Goal: Task Accomplishment & Management: Manage account settings

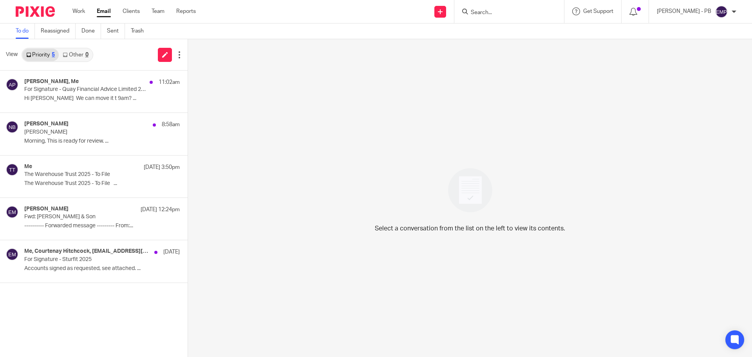
click at [101, 13] on link "Email" at bounding box center [104, 11] width 14 height 8
click at [56, 94] on div "[PERSON_NAME], Me 11:02am For Signature - Quay Financial Advice Limited 2025 Hi…" at bounding box center [102, 91] width 156 height 26
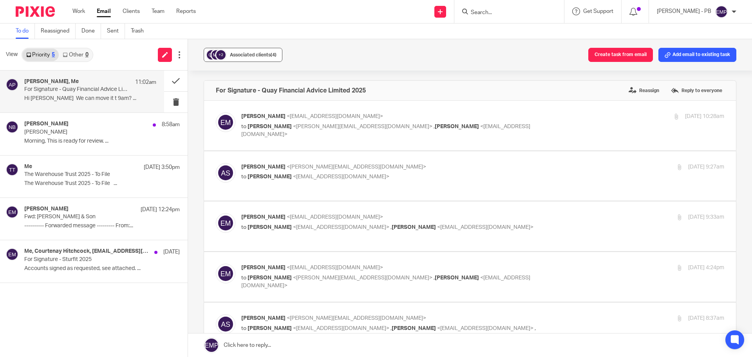
click at [266, 55] on span "Associated clients (4)" at bounding box center [253, 55] width 47 height 5
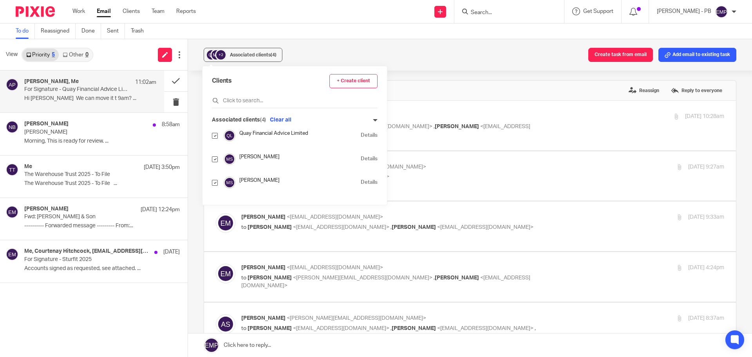
click at [214, 185] on input "checkbox" at bounding box center [215, 183] width 6 height 6
checkbox input "false"
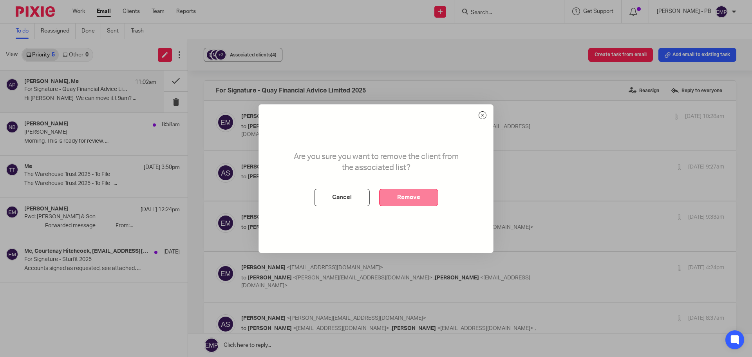
click at [416, 196] on button "Remove" at bounding box center [408, 197] width 59 height 17
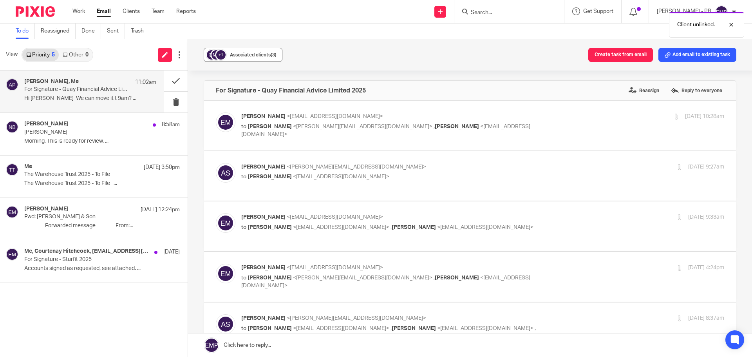
click at [241, 57] on span "Associated clients (3)" at bounding box center [253, 55] width 47 height 5
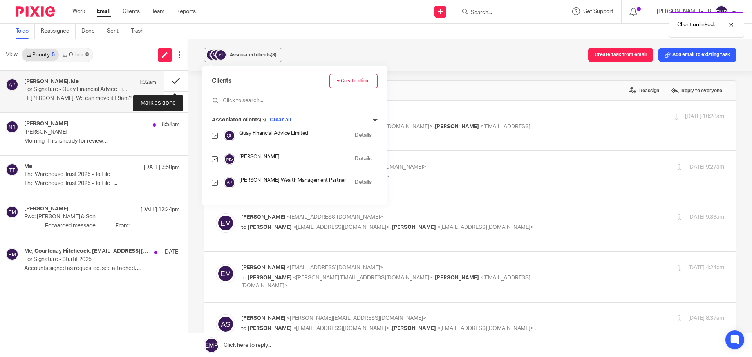
click at [175, 85] on button at bounding box center [176, 81] width 24 height 21
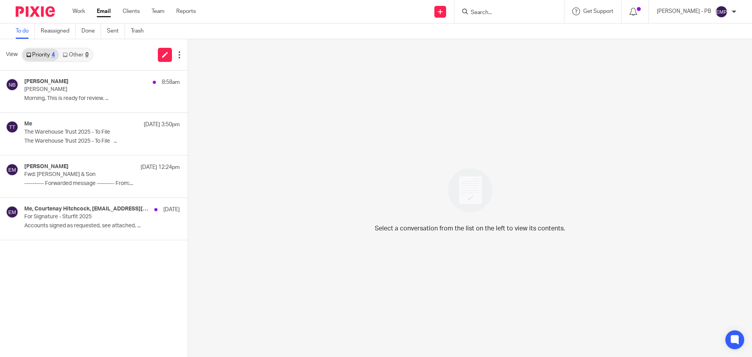
drag, startPoint x: 82, startPoint y: 9, endPoint x: 88, endPoint y: 10, distance: 6.4
click at [82, 9] on link "Work" at bounding box center [78, 11] width 13 height 8
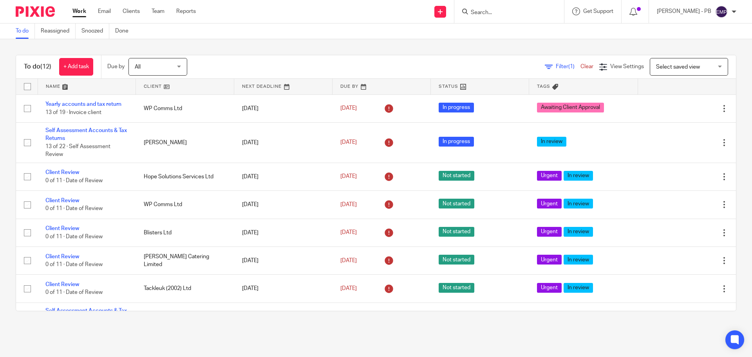
scroll to position [140, 0]
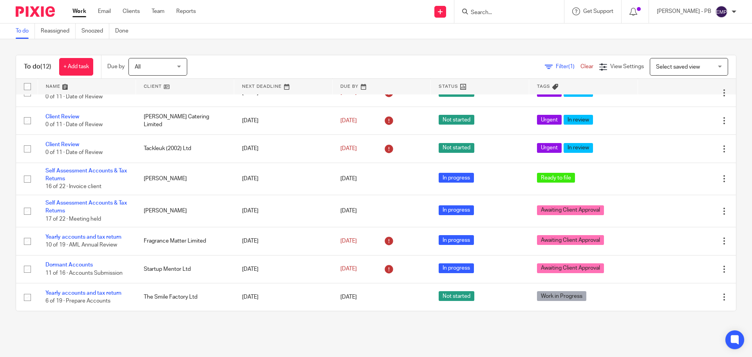
click at [501, 10] on input "Search" at bounding box center [505, 12] width 71 height 7
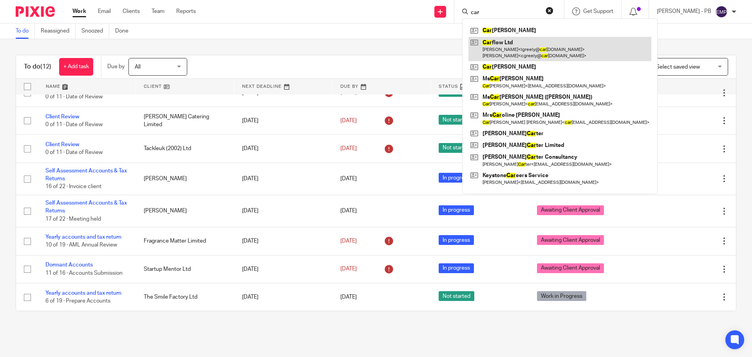
type input "car"
click at [536, 39] on link at bounding box center [560, 49] width 183 height 24
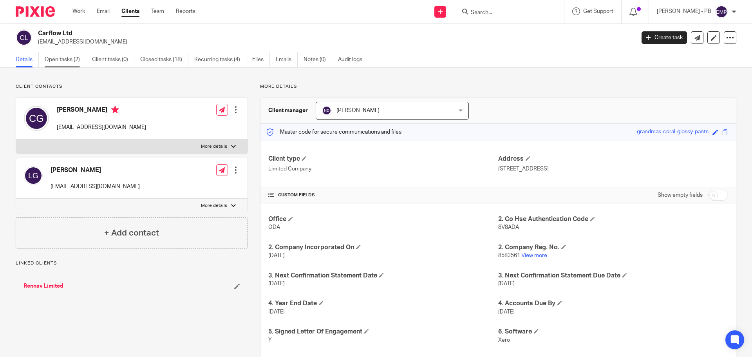
click at [65, 58] on link "Open tasks (2)" at bounding box center [66, 59] width 42 height 15
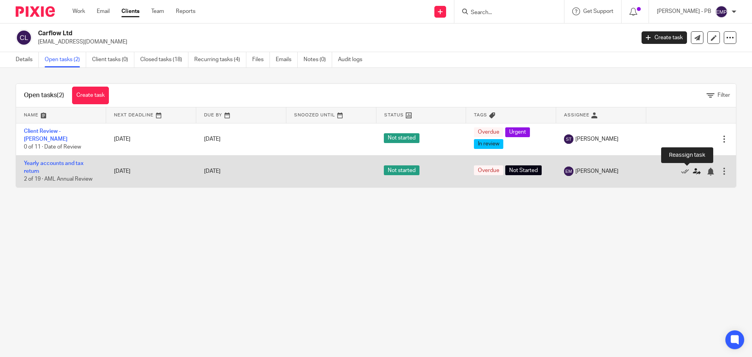
click at [693, 173] on icon at bounding box center [697, 172] width 8 height 8
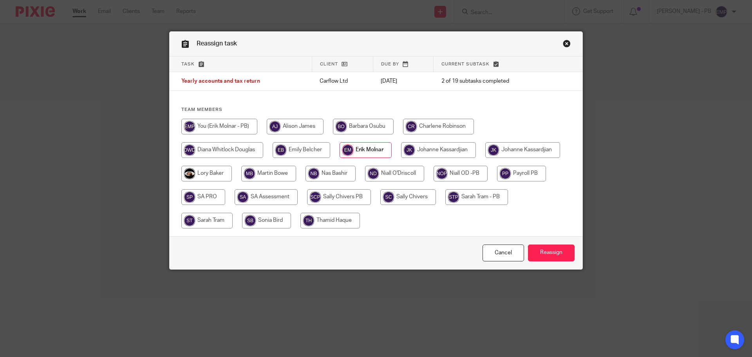
click at [356, 175] on input "radio" at bounding box center [331, 174] width 50 height 16
radio input "true"
click at [559, 253] on input "Reassign" at bounding box center [551, 252] width 47 height 17
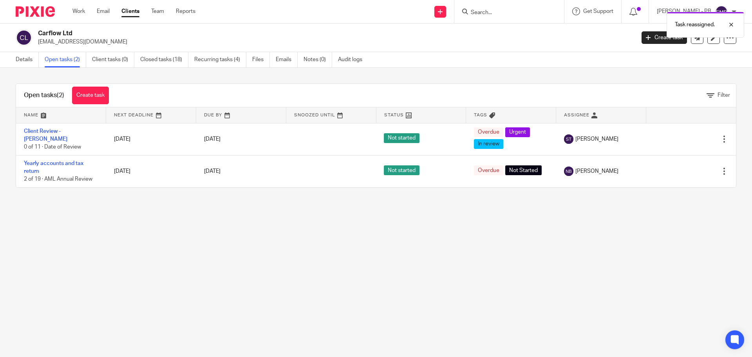
click at [95, 12] on ul "Work Email Clients Team Reports" at bounding box center [139, 11] width 135 height 8
click at [104, 14] on link "Email" at bounding box center [103, 11] width 13 height 8
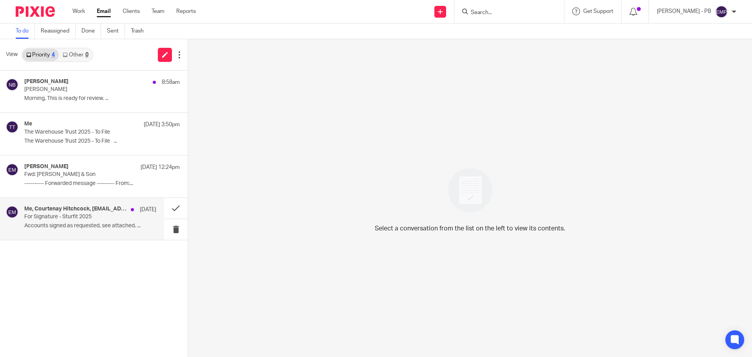
click at [103, 217] on p "For Signature - Sturfit 2025" at bounding box center [77, 217] width 106 height 7
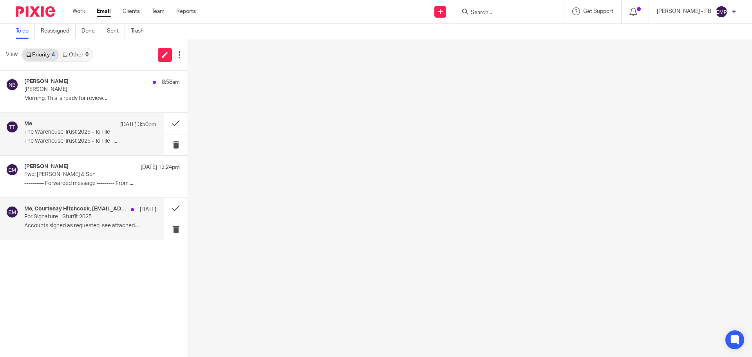
click at [102, 145] on div "Me 26 Aug 3:50pm The Warehouse Trust 2025 - To File The Warehouse Trust 2025 - …" at bounding box center [90, 134] width 132 height 26
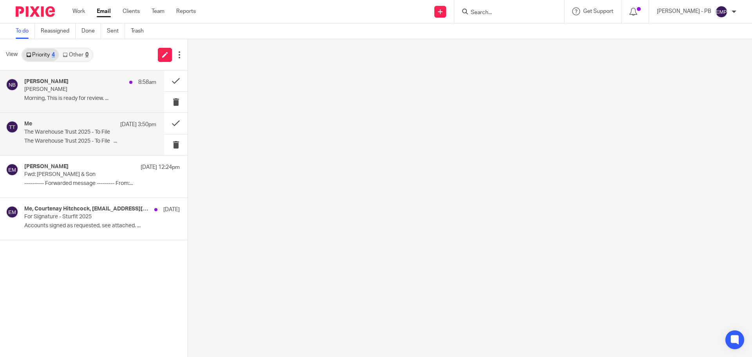
click at [80, 94] on div "Nas Bashir 8:58am Bianca Pridham Morning, This is ready for review. ..." at bounding box center [90, 91] width 132 height 26
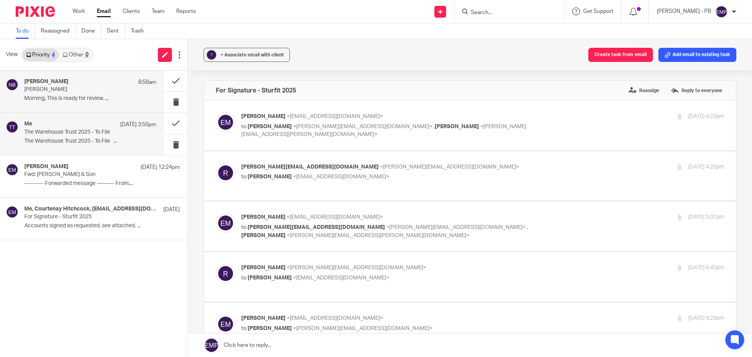
click at [97, 134] on p "The Warehouse Trust 2025 - To File" at bounding box center [77, 132] width 106 height 7
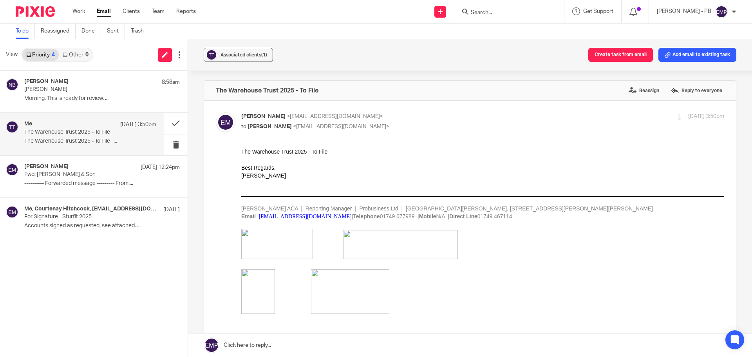
drag, startPoint x: 102, startPoint y: 13, endPoint x: 112, endPoint y: 14, distance: 10.2
click at [102, 13] on link "Email" at bounding box center [104, 11] width 14 height 8
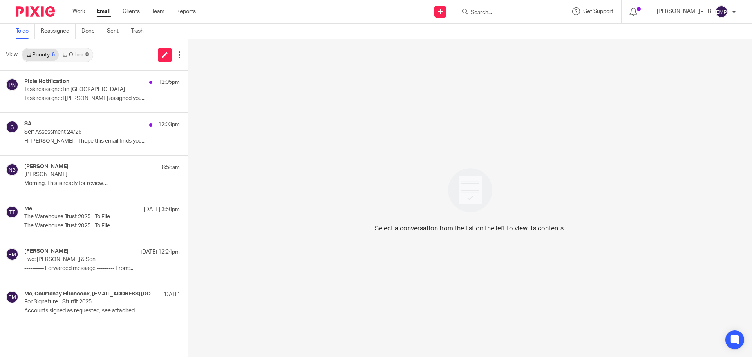
click at [99, 14] on link "Email" at bounding box center [104, 11] width 14 height 8
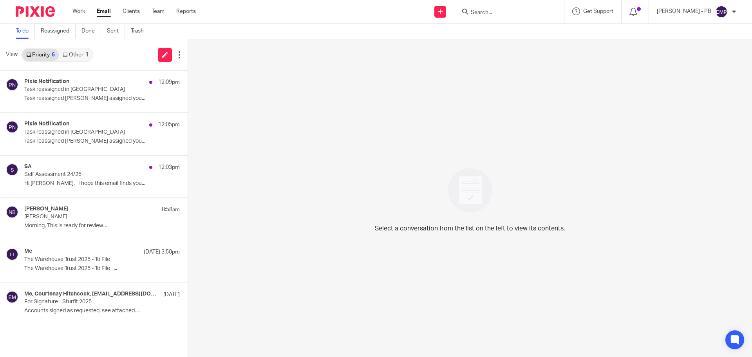
click at [81, 59] on link "Other 1" at bounding box center [75, 55] width 33 height 13
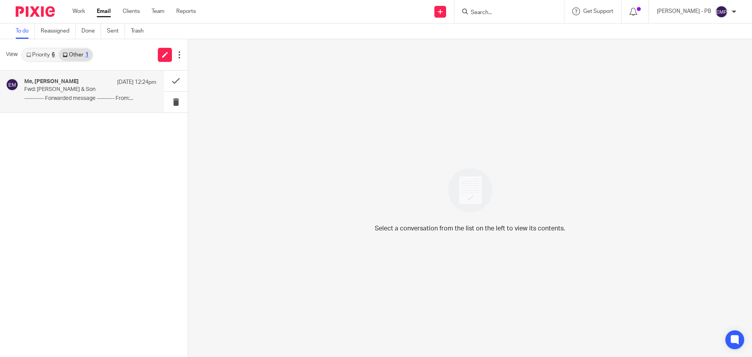
click at [94, 94] on div "Me, Erik Molnar 26 Aug 12:24pm Fwd: D G Banwell & Son ---------- Forwarded mess…" at bounding box center [90, 91] width 132 height 26
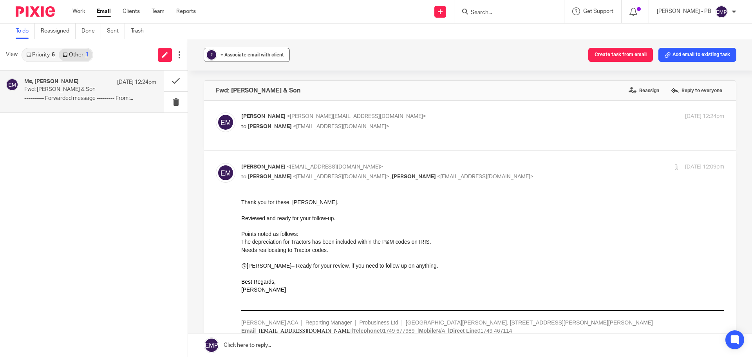
click at [264, 56] on span "+ Associate email with client" at bounding box center [252, 55] width 63 height 5
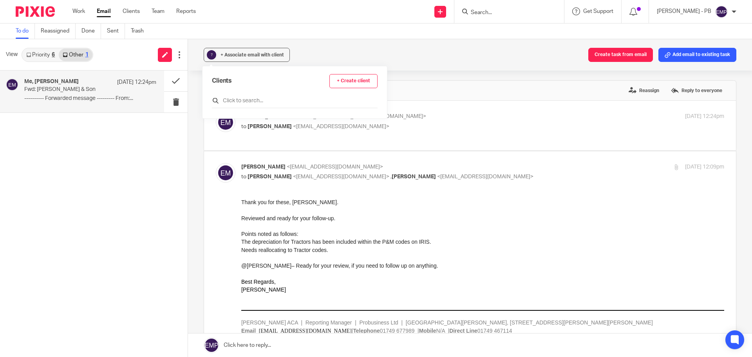
click at [260, 102] on input "text" at bounding box center [295, 101] width 166 height 8
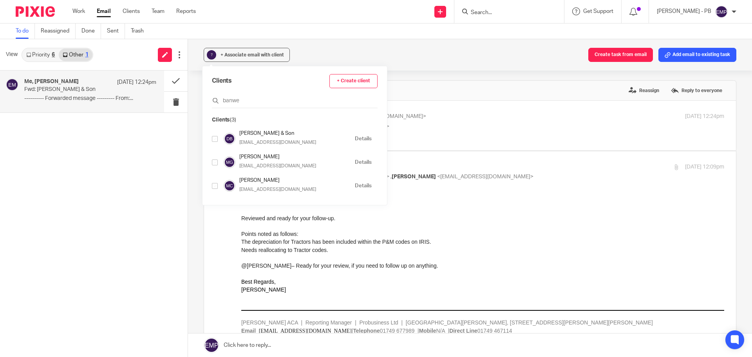
type input "banwe"
click at [215, 142] on div at bounding box center [215, 138] width 6 height 9
click at [215, 138] on input "checkbox" at bounding box center [215, 139] width 6 height 6
checkbox input "true"
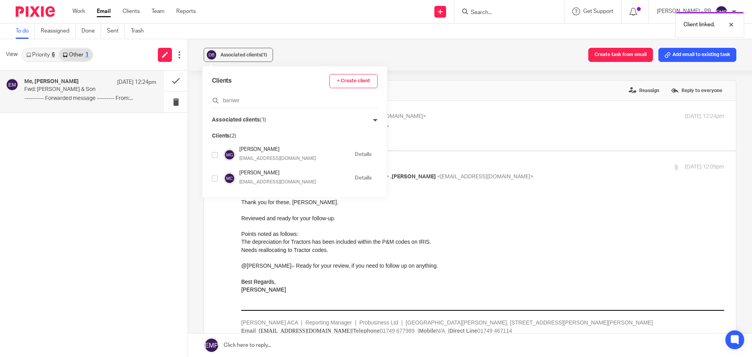
click at [215, 156] on input "checkbox" at bounding box center [215, 155] width 6 height 6
checkbox input "true"
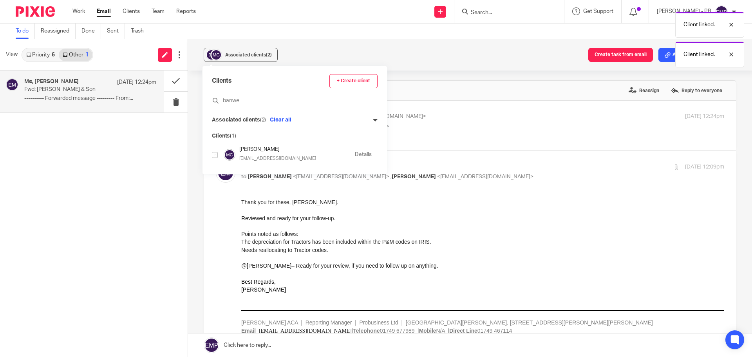
click at [215, 157] on input "checkbox" at bounding box center [215, 155] width 6 height 6
checkbox input "true"
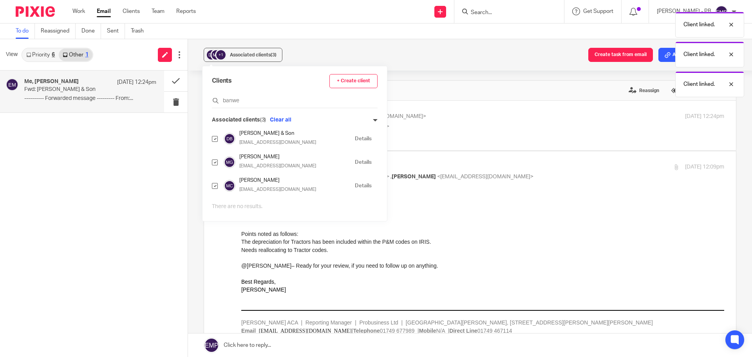
click at [195, 114] on div "+1 Associated clients (3) Create task from email Add email to existing task Fwd…" at bounding box center [470, 198] width 564 height 318
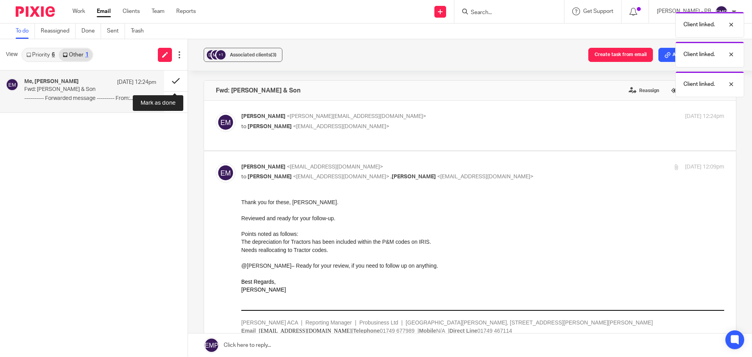
click at [175, 81] on button at bounding box center [176, 81] width 24 height 21
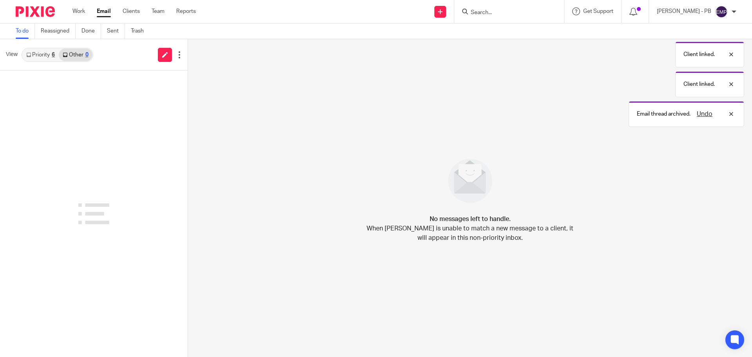
click at [38, 57] on link "Priority 6" at bounding box center [40, 55] width 36 height 13
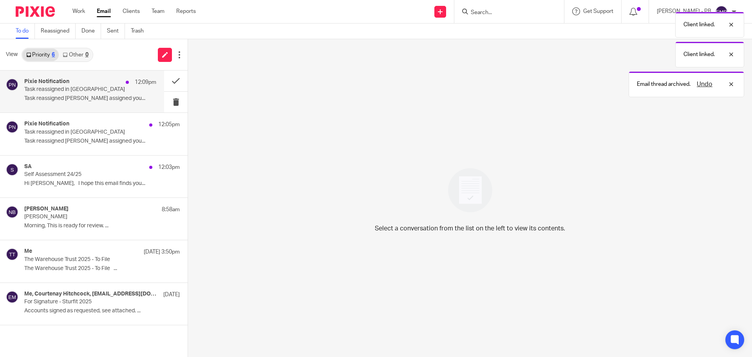
click at [98, 95] on p "Task reassigned Niall O'Driscoll assigned you..." at bounding box center [90, 98] width 132 height 7
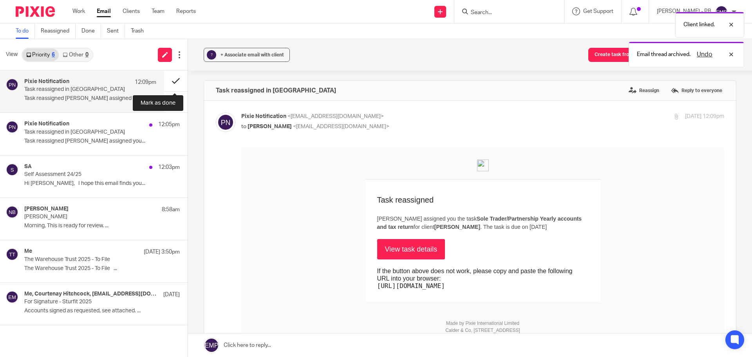
click at [173, 82] on button at bounding box center [176, 81] width 24 height 21
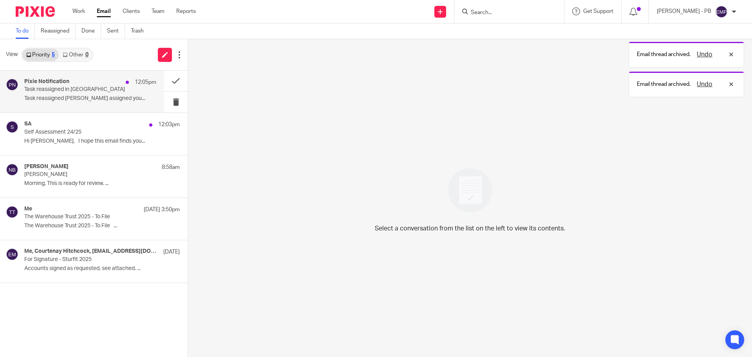
click at [94, 82] on div "Pixie Notification 12:05pm" at bounding box center [90, 82] width 132 height 8
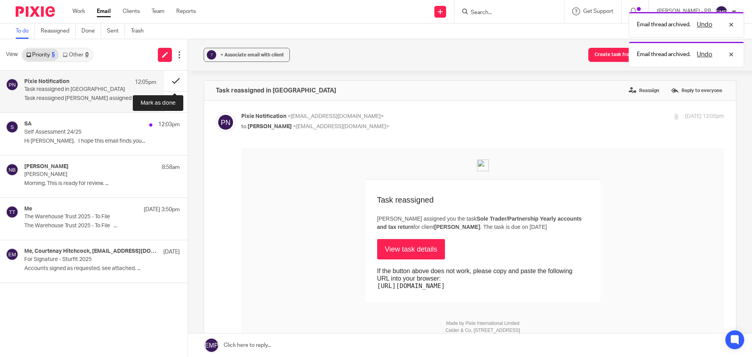
click at [174, 81] on button at bounding box center [176, 81] width 24 height 21
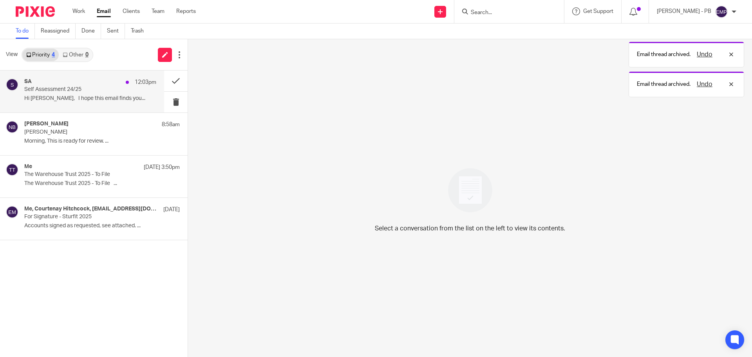
click at [75, 91] on p "Self Assessment 24/25" at bounding box center [77, 89] width 106 height 7
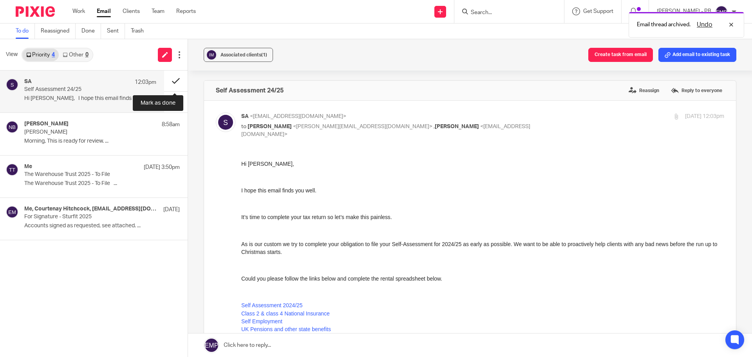
click at [176, 78] on button at bounding box center [176, 81] width 24 height 21
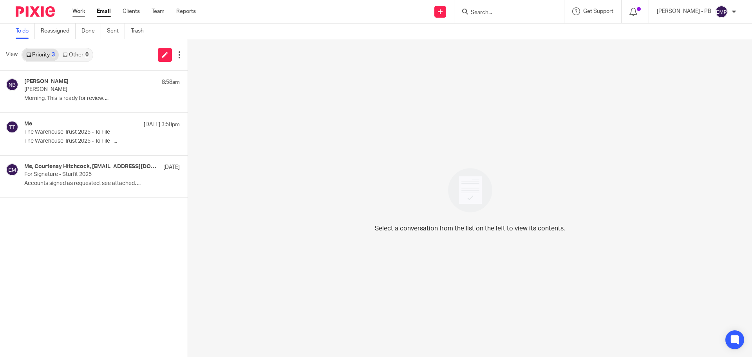
click at [82, 10] on link "Work" at bounding box center [78, 11] width 13 height 8
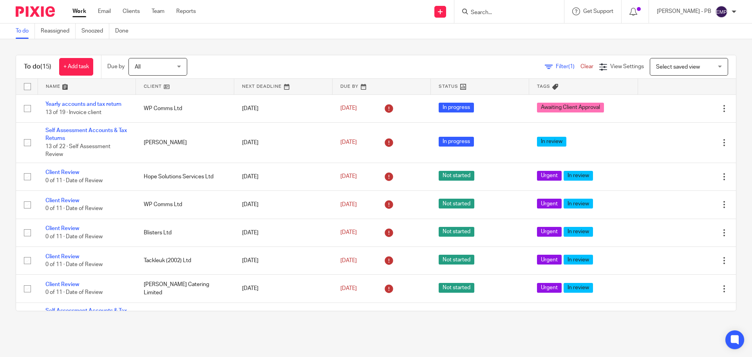
click at [556, 66] on span "Filter (1)" at bounding box center [568, 66] width 25 height 5
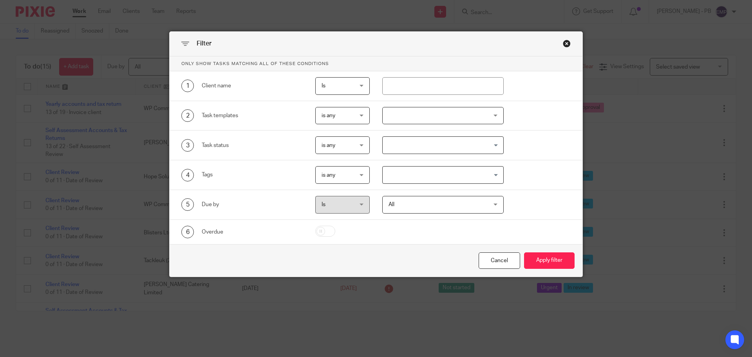
click at [348, 118] on span "is any" at bounding box center [341, 115] width 38 height 16
click at [334, 148] on span "is none" at bounding box center [327, 147] width 18 height 5
click at [389, 113] on div at bounding box center [443, 116] width 122 height 18
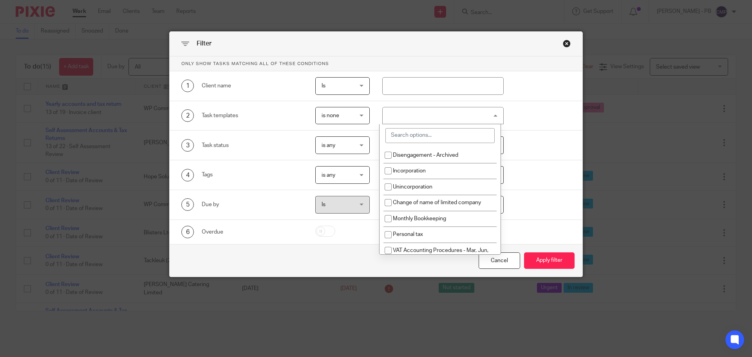
click at [410, 114] on div at bounding box center [443, 116] width 122 height 18
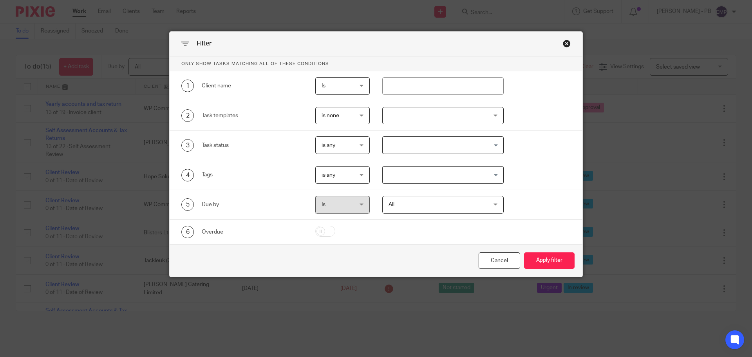
click at [409, 114] on div at bounding box center [443, 116] width 122 height 18
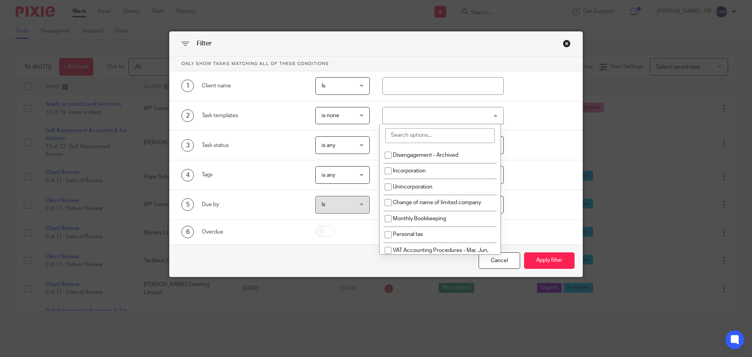
click at [407, 138] on input "search" at bounding box center [440, 135] width 109 height 15
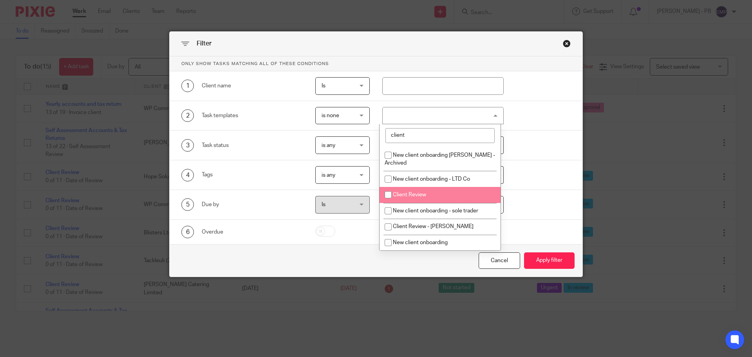
type input "client"
click at [386, 192] on input "checkbox" at bounding box center [388, 194] width 15 height 15
checkbox input "true"
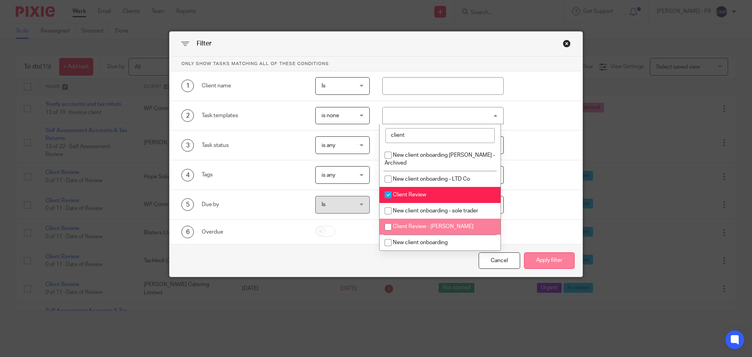
click at [551, 263] on button "Apply filter" at bounding box center [549, 260] width 51 height 17
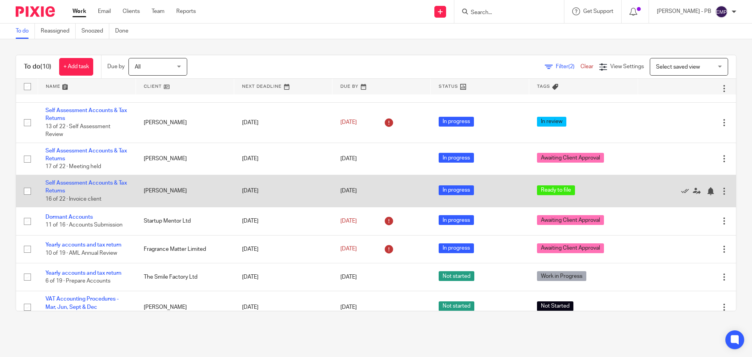
scroll to position [105, 0]
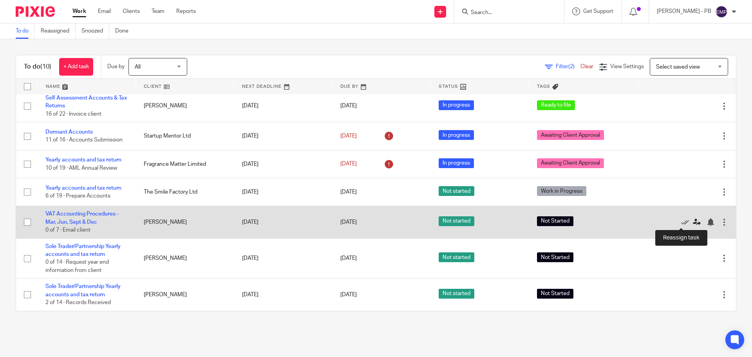
click at [693, 221] on icon at bounding box center [697, 222] width 8 height 8
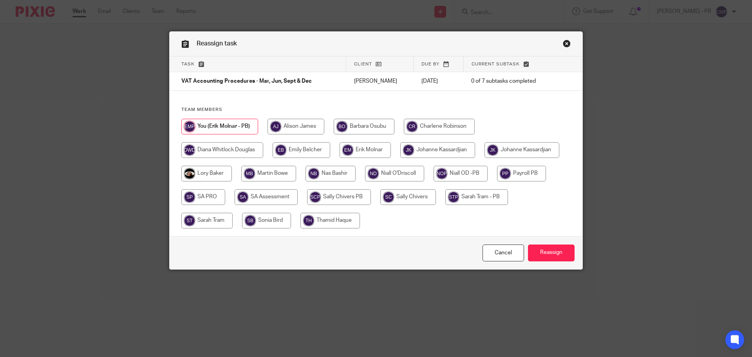
click at [305, 147] on input "radio" at bounding box center [302, 150] width 58 height 16
radio input "true"
click at [556, 259] on input "Reassign" at bounding box center [551, 252] width 47 height 17
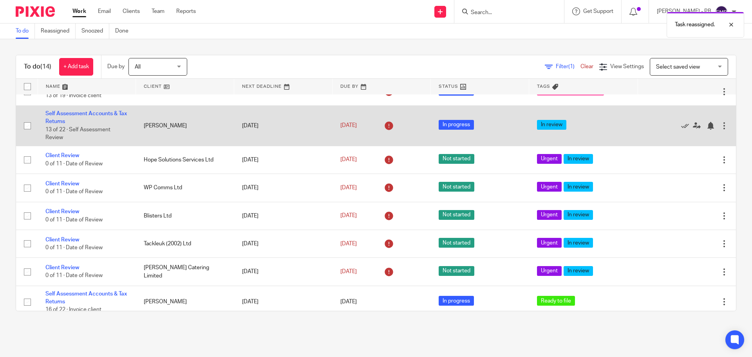
scroll to position [16, 0]
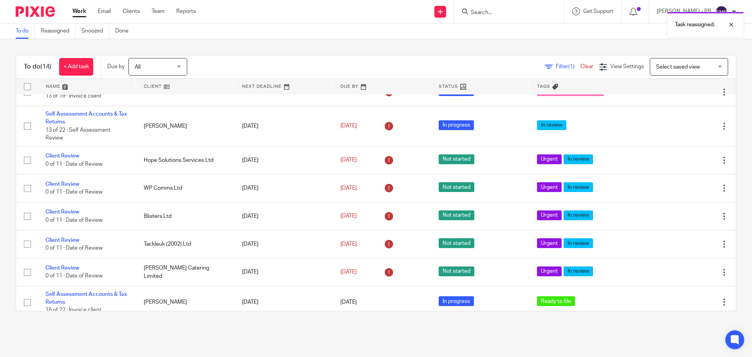
click at [661, 64] on span "Select saved view" at bounding box center [678, 66] width 44 height 5
click at [661, 64] on div "Select saved view" at bounding box center [678, 66] width 44 height 5
click at [556, 65] on span "Filter (1)" at bounding box center [568, 66] width 25 height 5
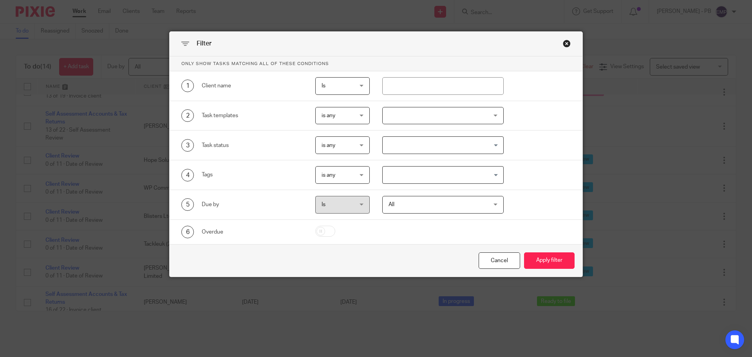
click at [328, 116] on span "is any" at bounding box center [329, 115] width 14 height 5
click at [331, 149] on span "is none" at bounding box center [327, 147] width 18 height 5
drag, startPoint x: 400, startPoint y: 114, endPoint x: 407, endPoint y: 120, distance: 8.9
click at [401, 114] on div at bounding box center [443, 116] width 122 height 18
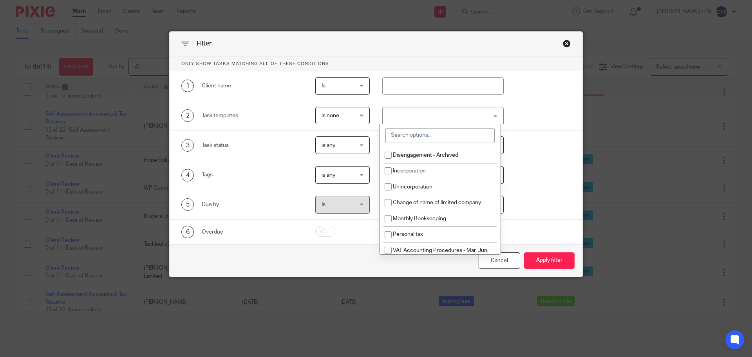
click at [410, 140] on input "search" at bounding box center [440, 135] width 109 height 15
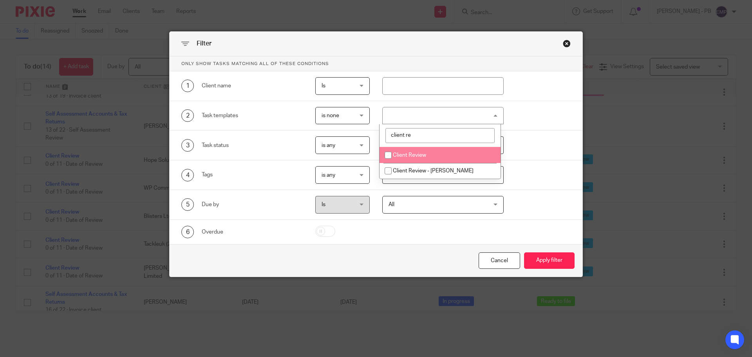
type input "client re"
click at [388, 153] on input "checkbox" at bounding box center [388, 155] width 15 height 15
checkbox input "true"
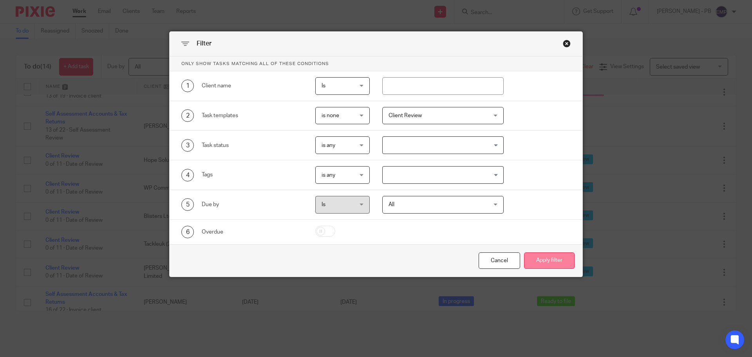
click at [544, 257] on button "Apply filter" at bounding box center [549, 260] width 51 height 17
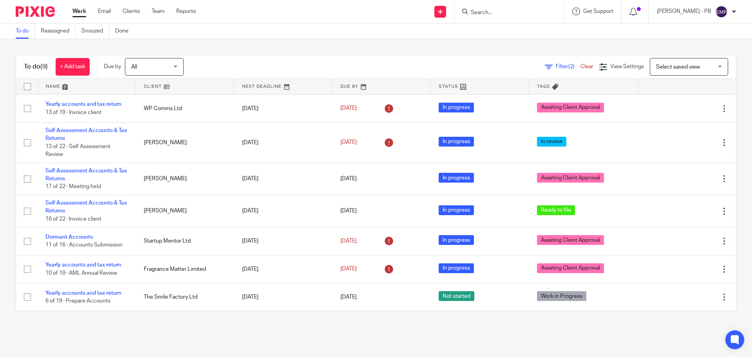
click at [677, 70] on span "Select saved view" at bounding box center [684, 66] width 57 height 16
click at [677, 70] on div "Select saved view Select saved view" at bounding box center [689, 67] width 78 height 18
click at [604, 71] on div "Filter (2) Clear View Settings View Settings (2) Filters Clear Save Manage save…" at bounding box center [466, 67] width 539 height 18
click at [610, 65] on span "View Settings" at bounding box center [627, 66] width 34 height 5
click at [545, 119] on icon at bounding box center [547, 119] width 8 height 8
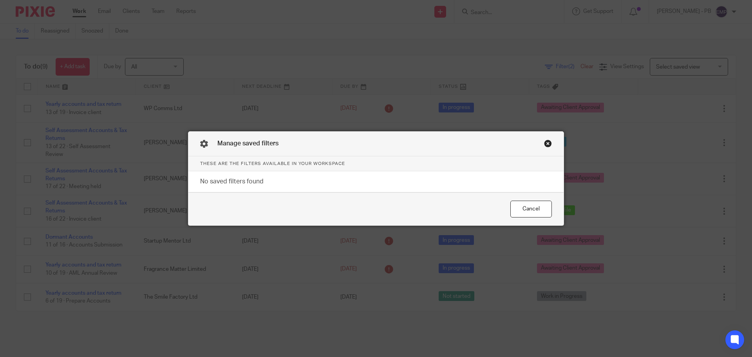
click at [545, 141] on div "Close this dialog window" at bounding box center [548, 143] width 8 height 8
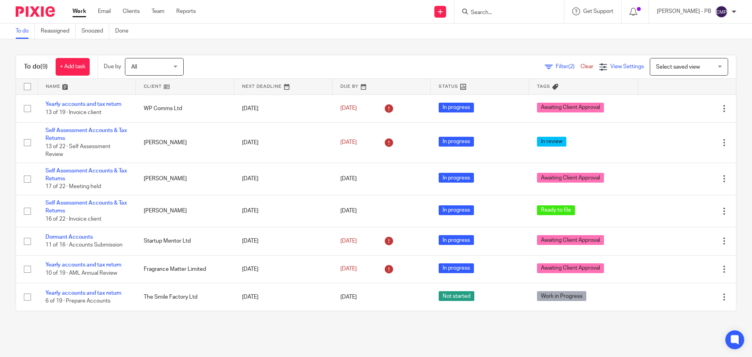
click at [614, 67] on span "View Settings" at bounding box center [627, 66] width 34 height 5
click at [587, 100] on link "Save" at bounding box center [585, 100] width 14 height 6
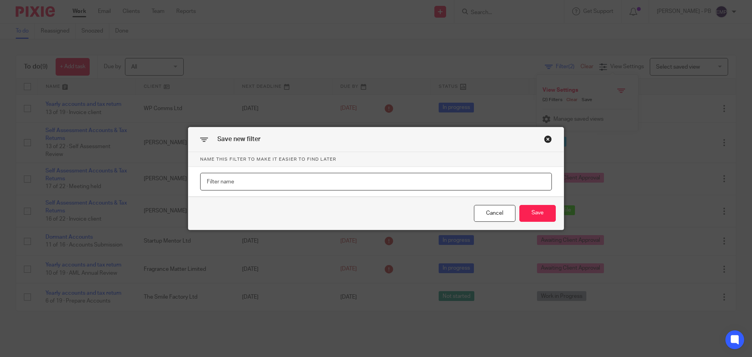
click at [233, 187] on input "text" at bounding box center [376, 182] width 352 height 18
type input "No Client Reviews"
click at [529, 214] on button "Save" at bounding box center [538, 213] width 36 height 17
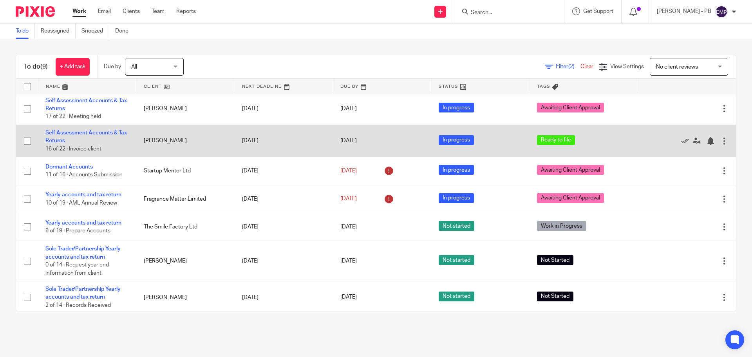
scroll to position [72, 0]
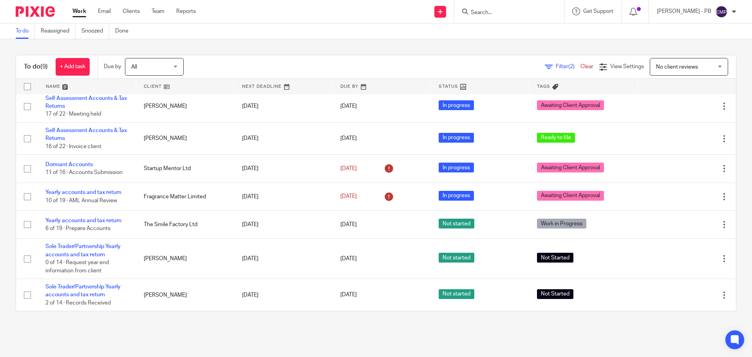
click at [661, 67] on span "No client reviews" at bounding box center [677, 66] width 42 height 5
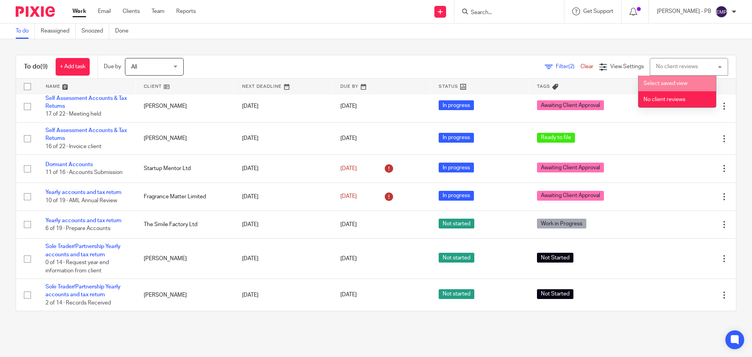
click at [664, 77] on li "Select saved view" at bounding box center [678, 84] width 78 height 16
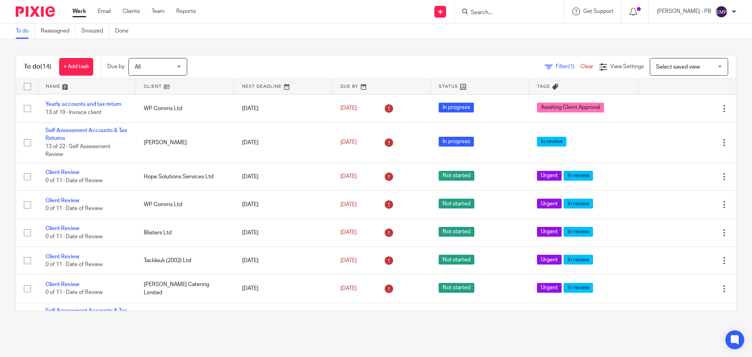
click at [665, 66] on span "Select saved view" at bounding box center [678, 66] width 44 height 5
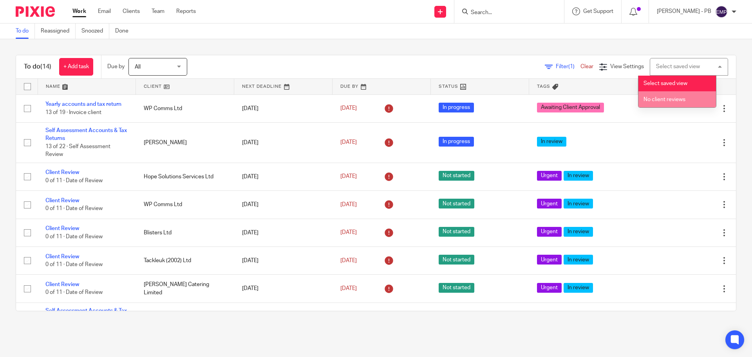
click at [662, 94] on li "No client reviews" at bounding box center [678, 99] width 78 height 16
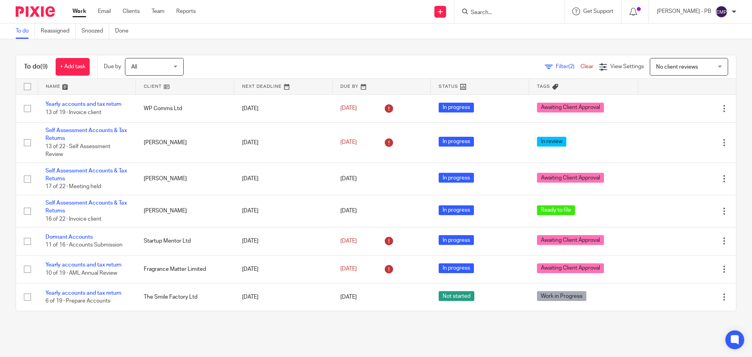
click at [308, 333] on main "To do Reassigned Snoozed Done To do (9) + Add task Due by All All Today Tomorro…" at bounding box center [376, 178] width 752 height 357
click at [107, 10] on link "Email" at bounding box center [104, 11] width 13 height 8
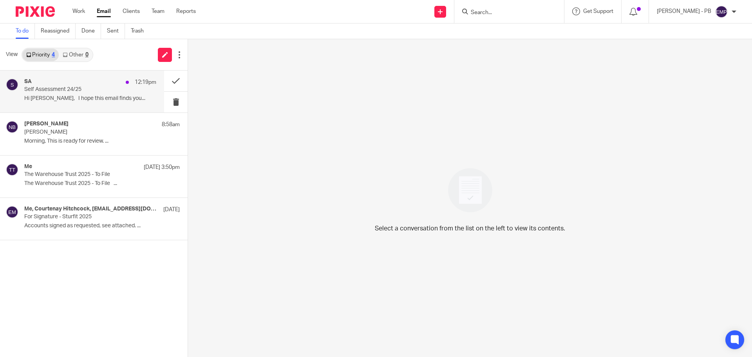
click at [92, 89] on p "Self Assessment 24/25" at bounding box center [77, 89] width 106 height 7
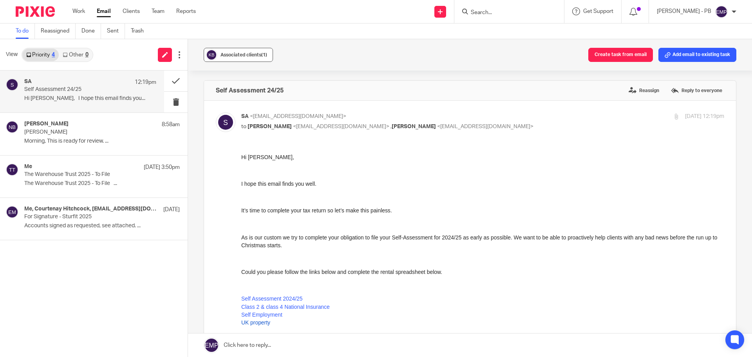
click at [225, 57] on span "Associated clients (1)" at bounding box center [244, 55] width 47 height 5
click at [170, 80] on button at bounding box center [176, 81] width 24 height 21
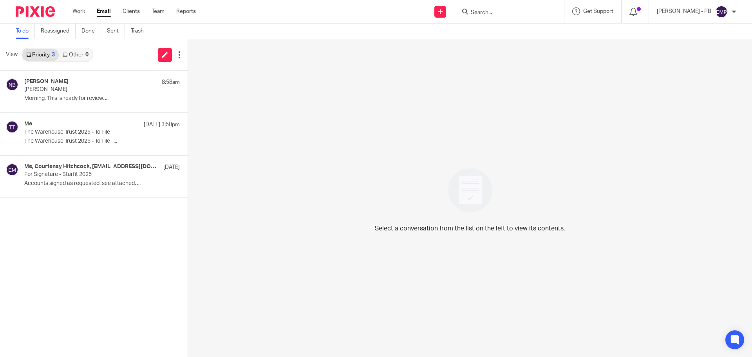
click at [100, 11] on link "Email" at bounding box center [104, 11] width 14 height 8
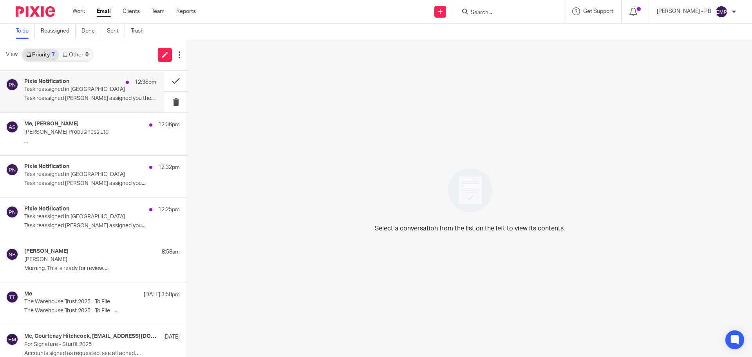
click at [51, 92] on p "Task reassigned in [GEOGRAPHIC_DATA]" at bounding box center [77, 89] width 106 height 7
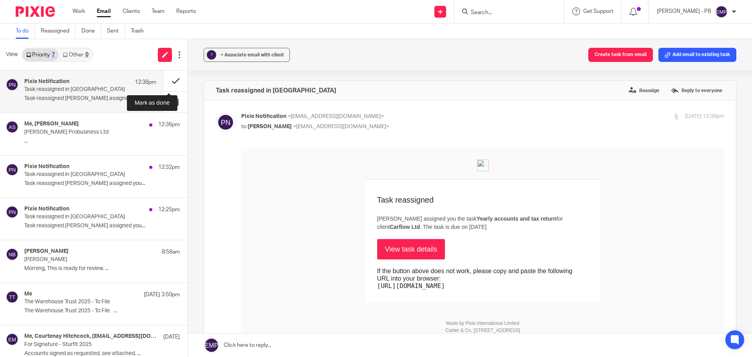
click at [173, 77] on button at bounding box center [176, 81] width 24 height 21
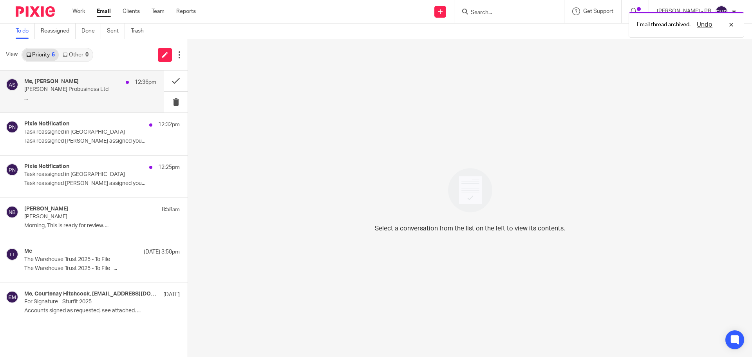
click at [97, 91] on p "[PERSON_NAME] Probusiness Ltd" at bounding box center [77, 89] width 106 height 7
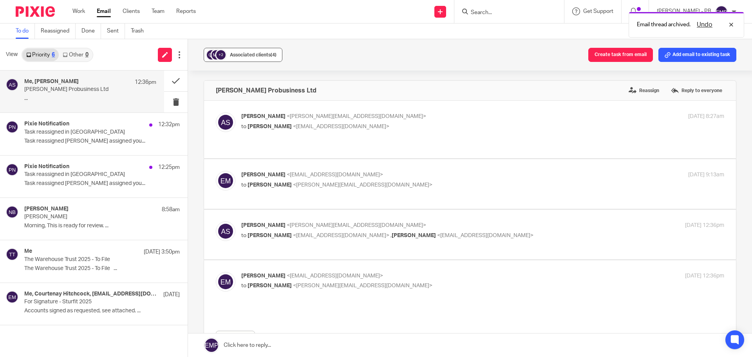
click at [244, 60] on button "+2 Associated clients (4)" at bounding box center [243, 55] width 79 height 14
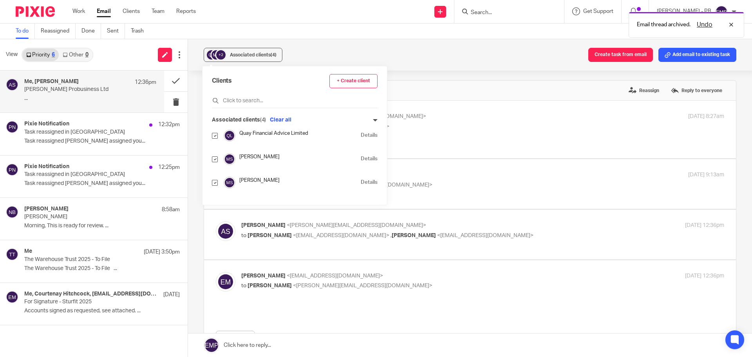
click at [214, 183] on input "checkbox" at bounding box center [215, 183] width 6 height 6
checkbox input "false"
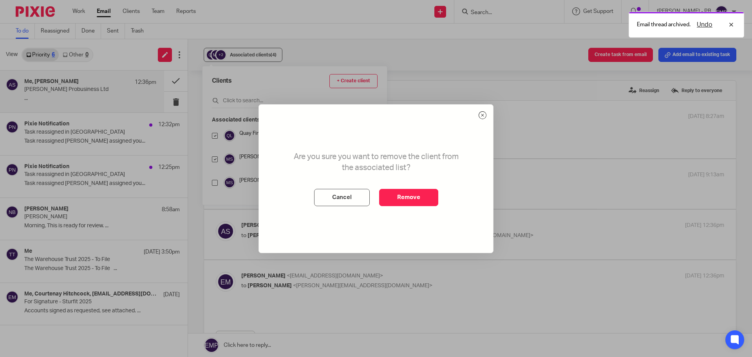
click at [423, 201] on button "Remove" at bounding box center [408, 197] width 59 height 17
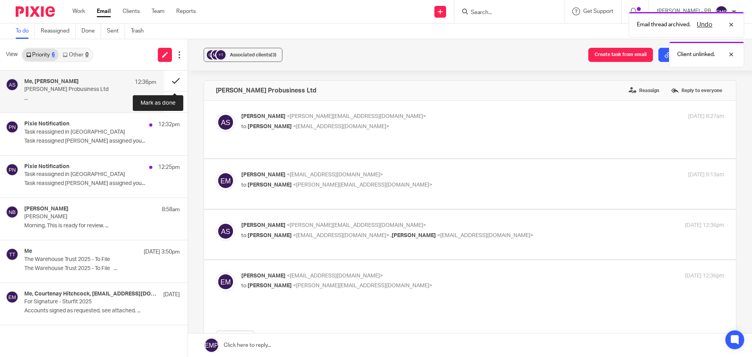
click at [179, 83] on button at bounding box center [176, 81] width 24 height 21
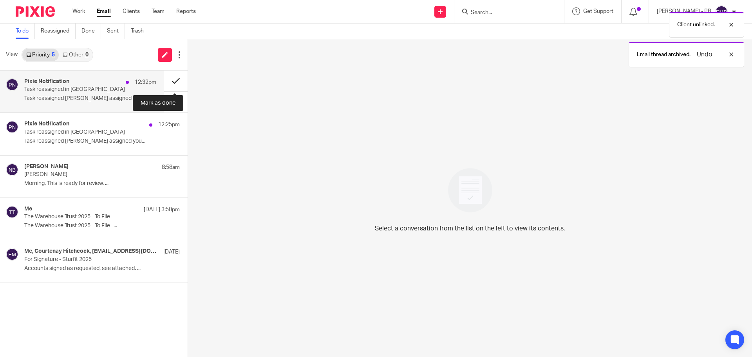
click at [179, 81] on button at bounding box center [176, 81] width 24 height 21
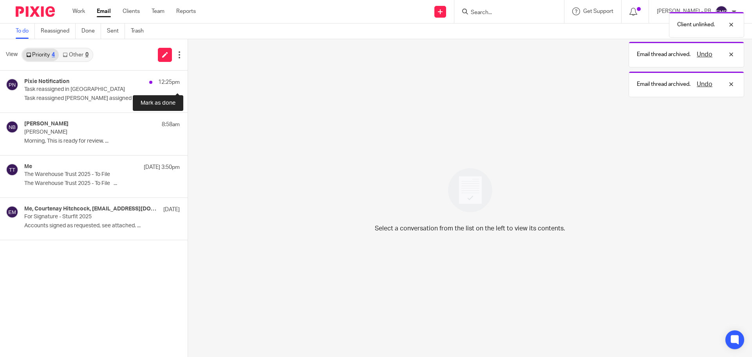
click at [188, 81] on button at bounding box center [191, 81] width 6 height 21
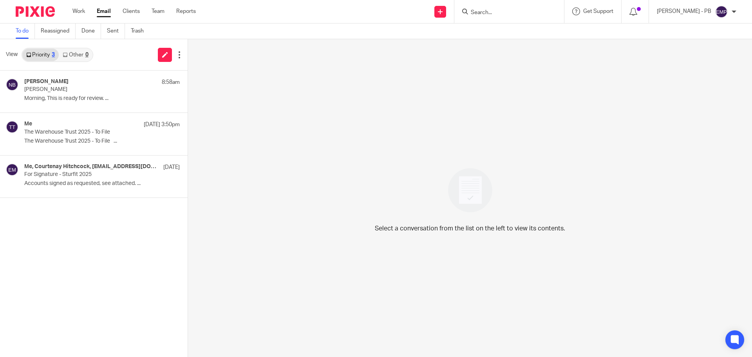
click at [505, 14] on input "Search" at bounding box center [505, 12] width 71 height 7
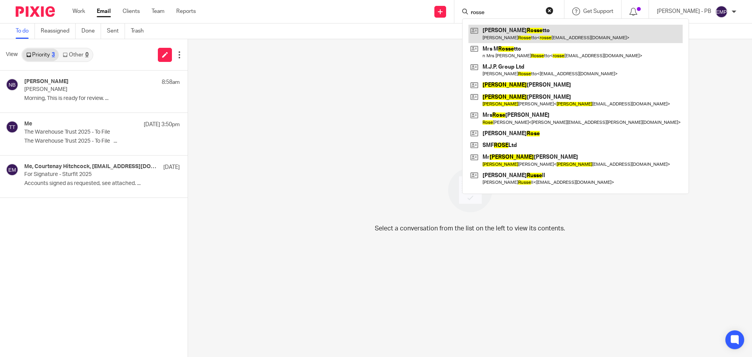
type input "rosse"
click at [543, 28] on link at bounding box center [576, 34] width 214 height 18
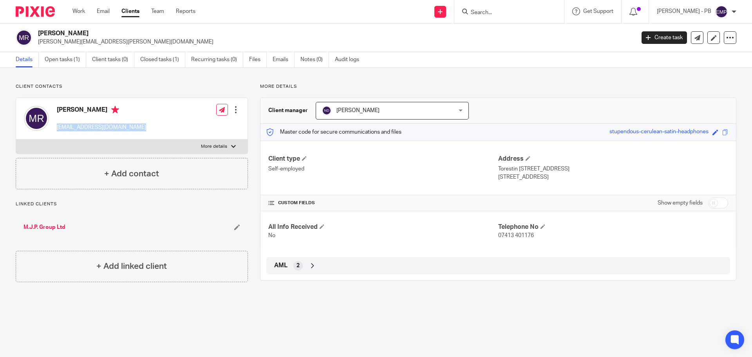
drag, startPoint x: 132, startPoint y: 128, endPoint x: 58, endPoint y: 132, distance: 74.6
click at [58, 132] on div "[PERSON_NAME] [EMAIL_ADDRESS][DOMAIN_NAME] Edit contact Create client from cont…" at bounding box center [132, 119] width 232 height 42
copy p "[EMAIL_ADDRESS][DOMAIN_NAME]"
click at [75, 15] on link "Work" at bounding box center [78, 11] width 13 height 8
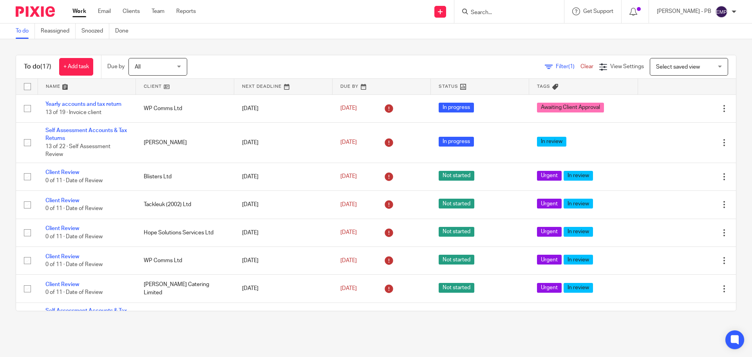
click at [656, 68] on span "Select saved view" at bounding box center [678, 66] width 44 height 5
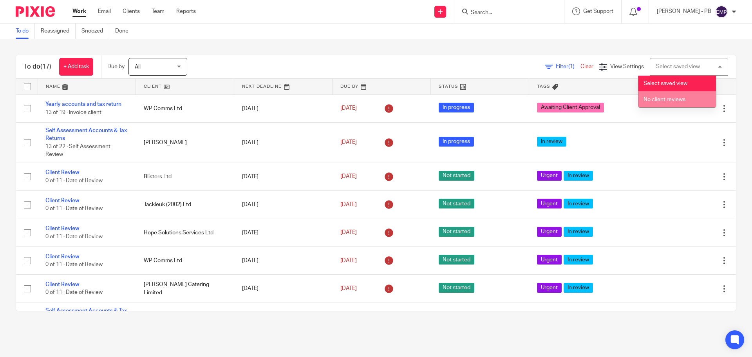
click at [662, 97] on span "No client reviews" at bounding box center [665, 99] width 42 height 5
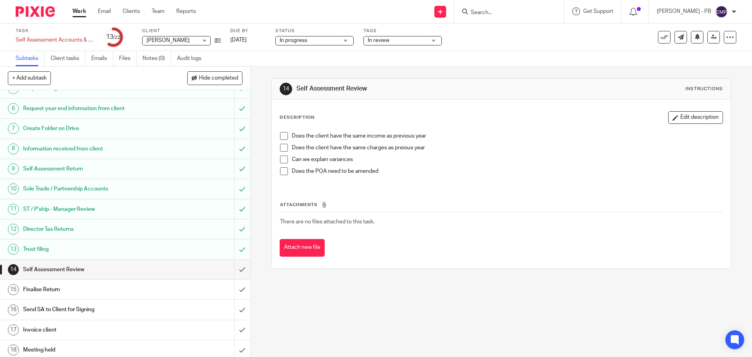
scroll to position [182, 0]
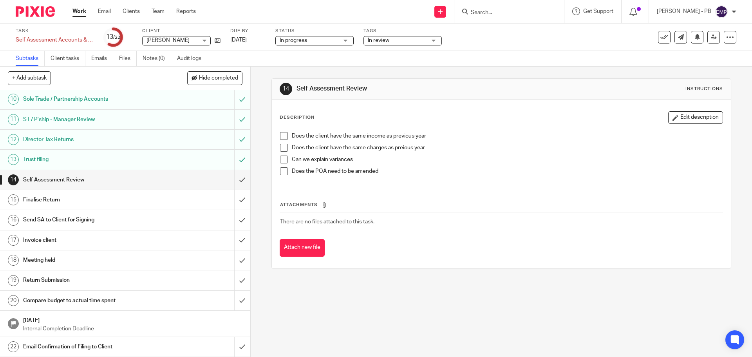
drag, startPoint x: 284, startPoint y: 136, endPoint x: 282, endPoint y: 140, distance: 4.6
click at [283, 136] on span at bounding box center [284, 136] width 8 height 8
click at [280, 144] on ul "Does the client have the same income as previous year Does the client have the …" at bounding box center [501, 155] width 442 height 47
click at [282, 156] on span at bounding box center [284, 160] width 8 height 8
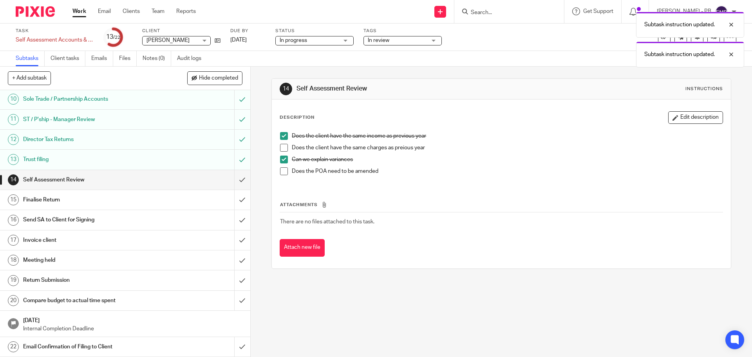
click at [280, 145] on span at bounding box center [284, 148] width 8 height 8
click at [229, 180] on input "submit" at bounding box center [125, 180] width 250 height 20
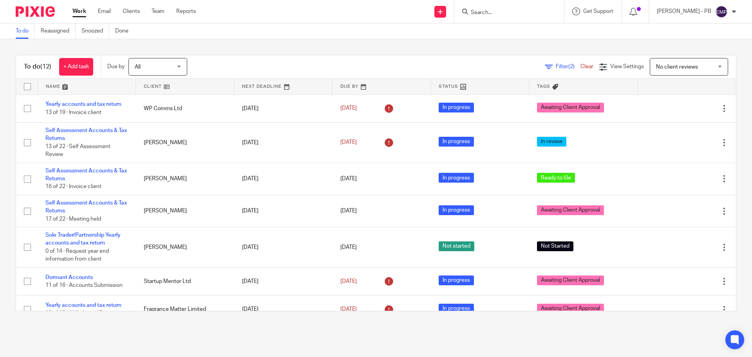
click at [670, 63] on span "No client reviews" at bounding box center [684, 66] width 57 height 16
click at [665, 98] on span "No client reviews" at bounding box center [665, 99] width 42 height 5
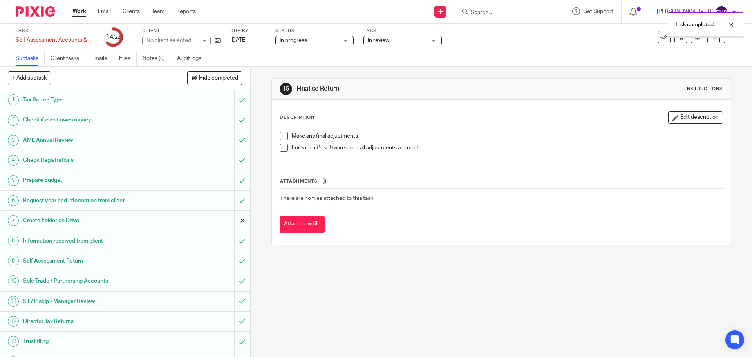
scroll to position [182, 0]
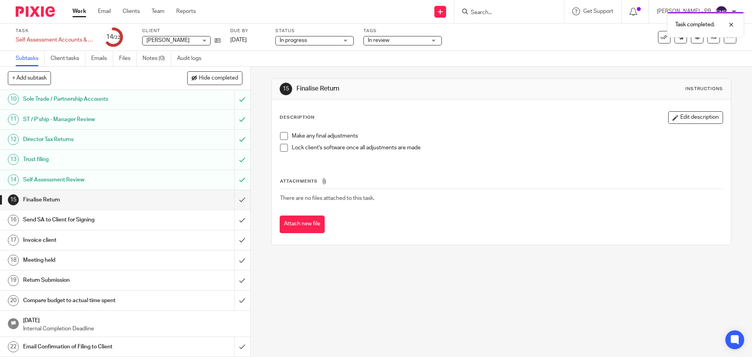
click at [282, 136] on span at bounding box center [284, 136] width 8 height 8
click at [235, 198] on input "submit" at bounding box center [125, 200] width 250 height 20
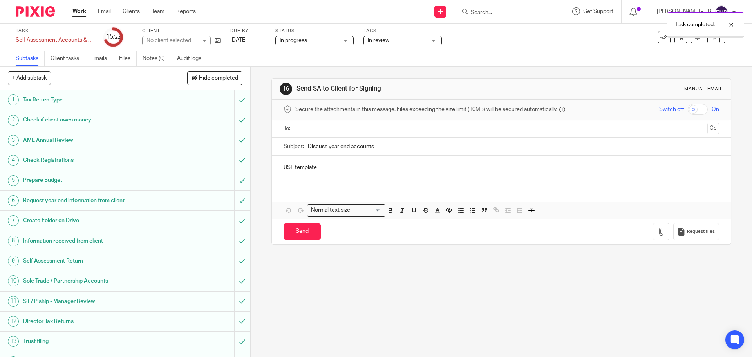
scroll to position [182, 0]
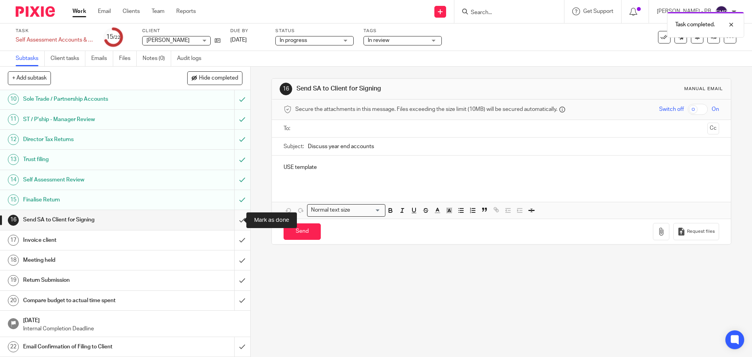
click at [233, 221] on input "submit" at bounding box center [125, 220] width 250 height 20
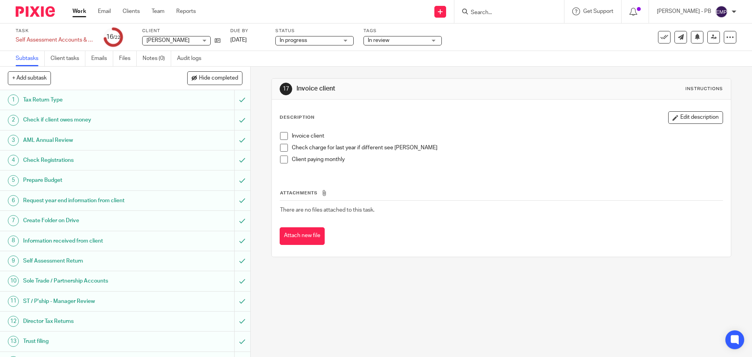
click at [377, 41] on span "In review" at bounding box center [379, 40] width 22 height 5
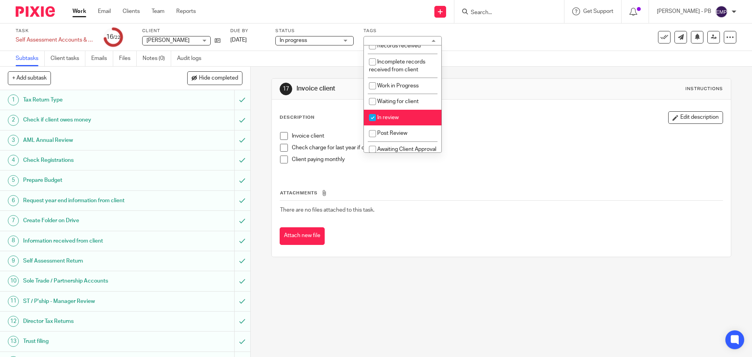
click at [398, 115] on span "In review" at bounding box center [388, 117] width 22 height 5
checkbox input "false"
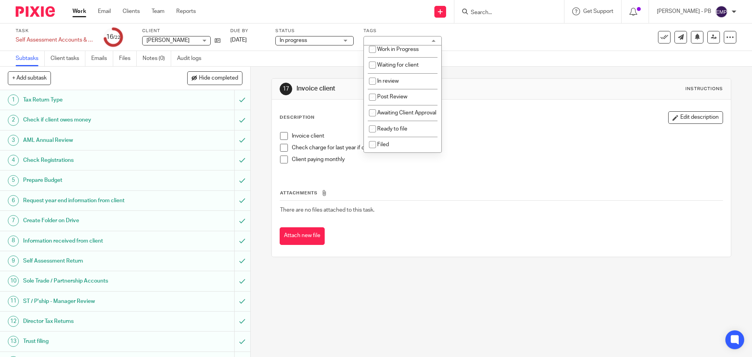
scroll to position [78, 0]
click at [392, 112] on span "Awaiting Client Approval" at bounding box center [406, 112] width 59 height 5
checkbox input "true"
click at [269, 62] on div "Subtasks Client tasks Emails Files Notes (0) Audit logs" at bounding box center [376, 59] width 752 height 16
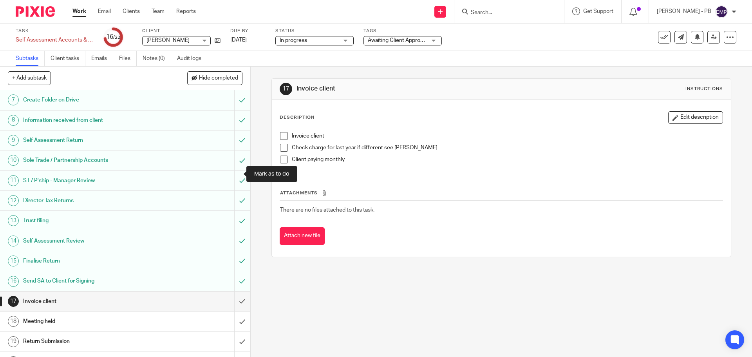
scroll to position [118, 0]
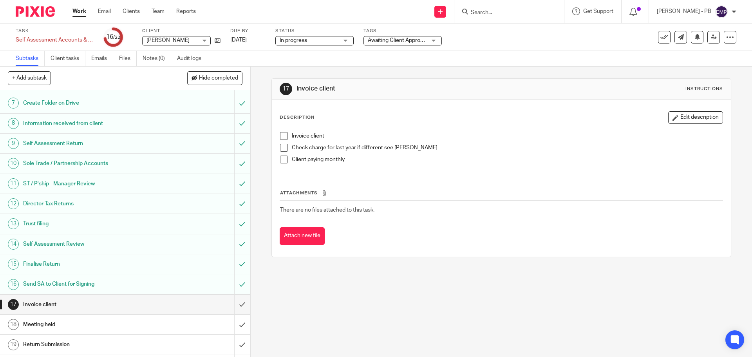
click at [284, 159] on span at bounding box center [284, 160] width 8 height 8
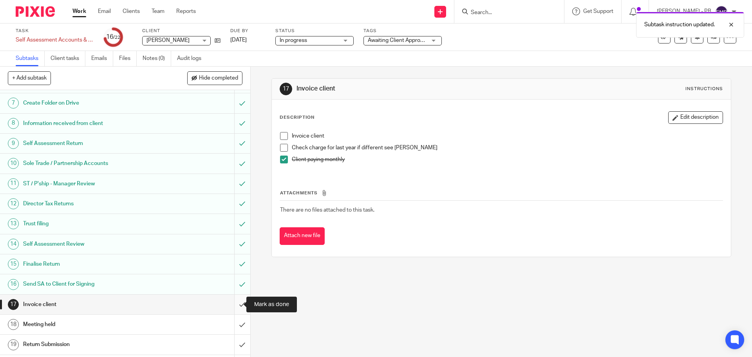
click at [233, 306] on input "submit" at bounding box center [125, 305] width 250 height 20
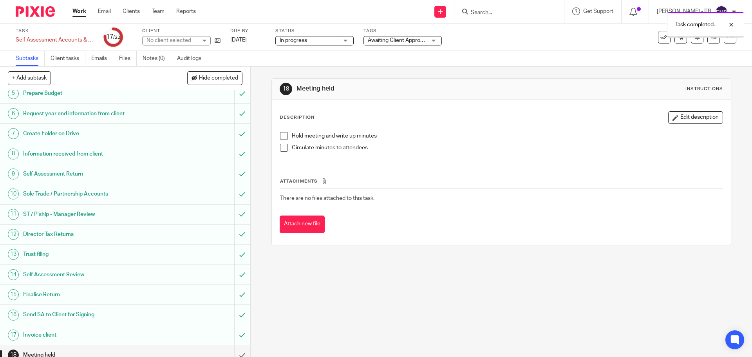
scroll to position [182, 0]
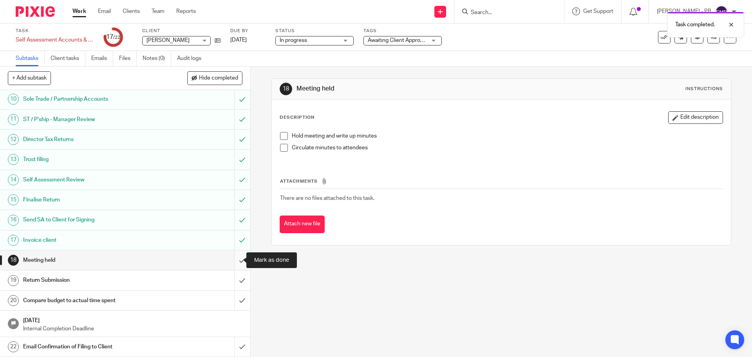
click at [239, 259] on input "submit" at bounding box center [125, 260] width 250 height 20
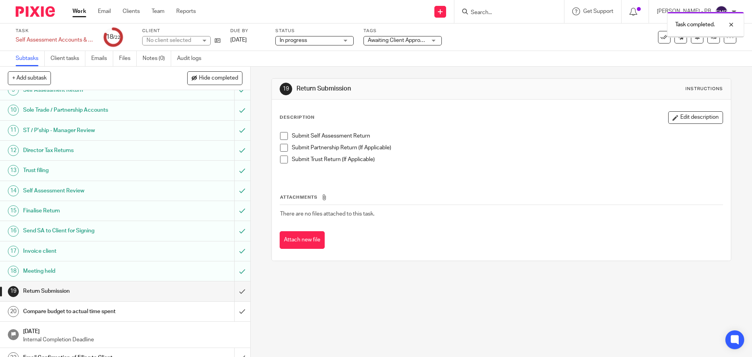
scroll to position [182, 0]
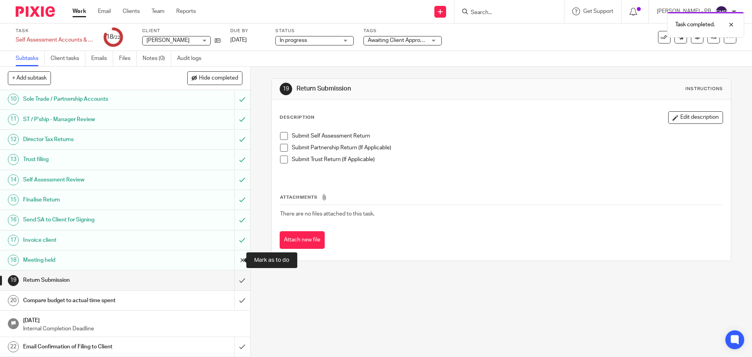
click at [234, 261] on input "submit" at bounding box center [125, 260] width 250 height 20
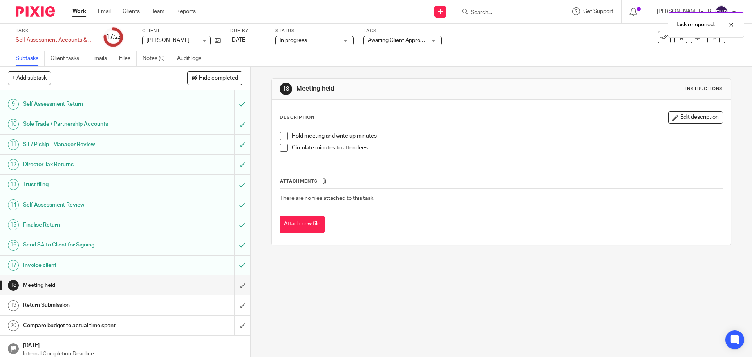
scroll to position [182, 0]
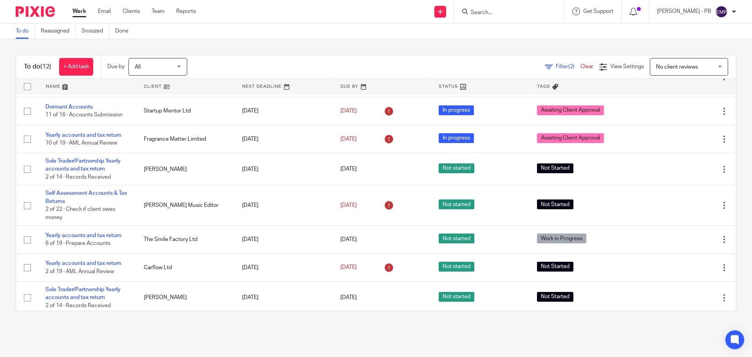
scroll to position [165, 0]
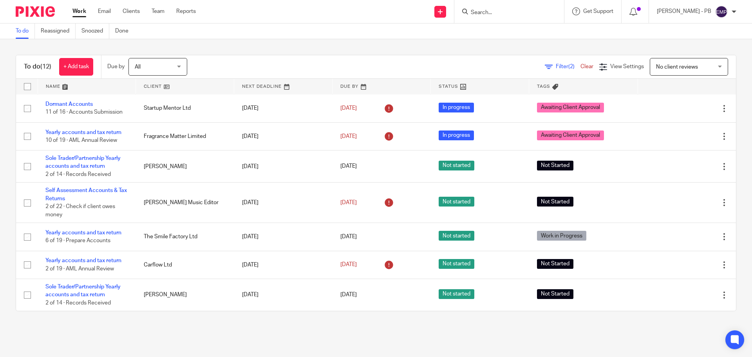
click at [656, 72] on span "No client reviews" at bounding box center [684, 66] width 57 height 16
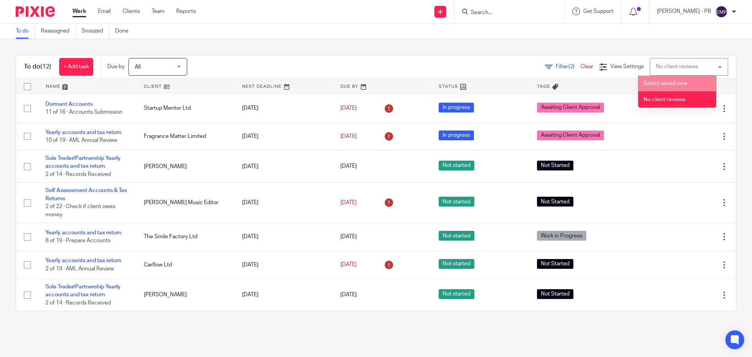
click at [649, 81] on span "Select saved view" at bounding box center [666, 83] width 44 height 5
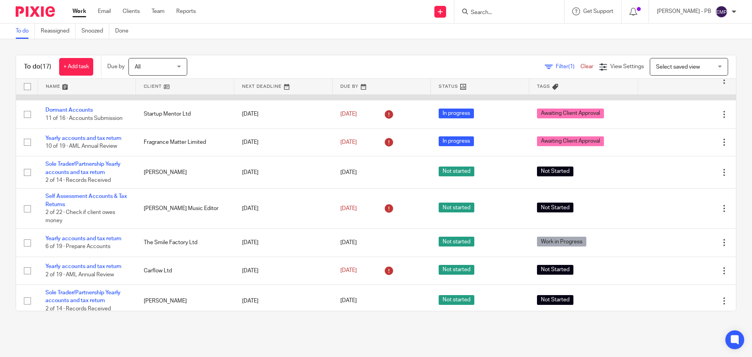
scroll to position [305, 0]
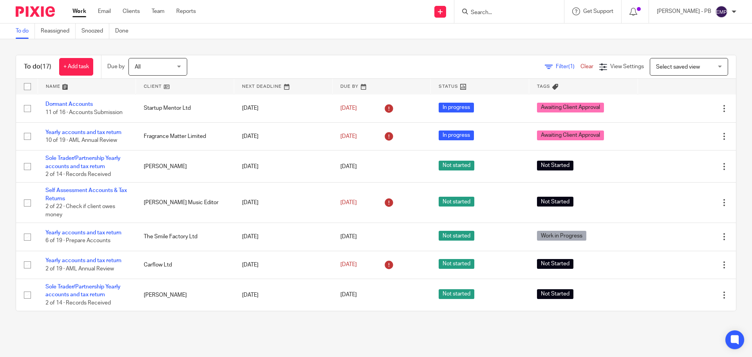
drag, startPoint x: 101, startPoint y: 232, endPoint x: 6, endPoint y: 190, distance: 103.5
click at [6, 190] on div "To do (17) + Add task Due by All All Today Tomorrow This week Next week This mo…" at bounding box center [376, 183] width 752 height 288
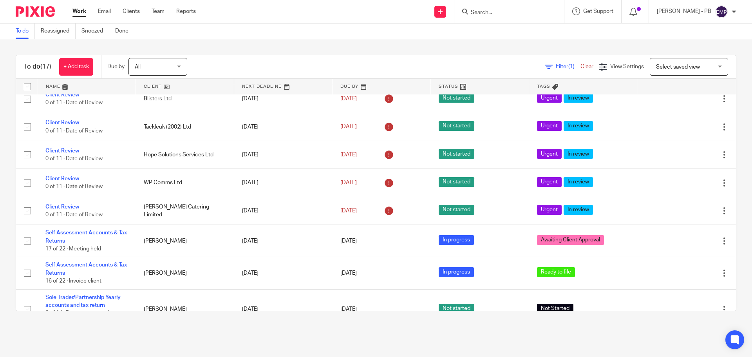
scroll to position [31, 0]
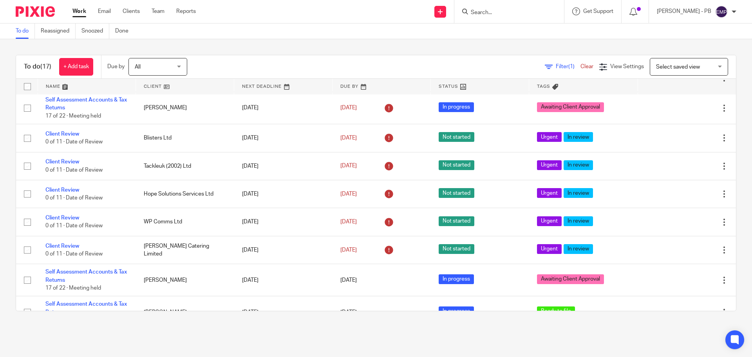
click at [656, 67] on span "Select saved view" at bounding box center [678, 66] width 44 height 5
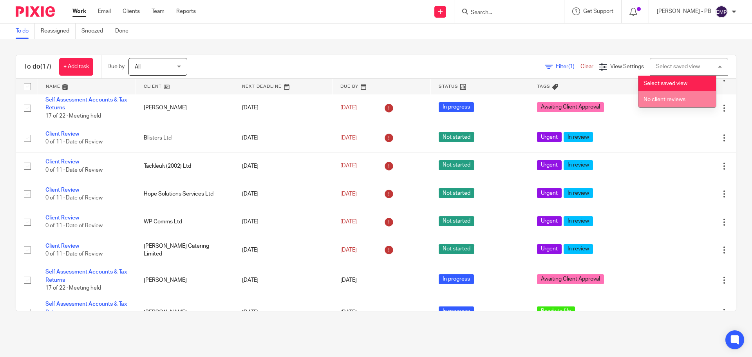
click at [658, 96] on li "No client reviews" at bounding box center [678, 99] width 78 height 16
